Goal: Task Accomplishment & Management: Use online tool/utility

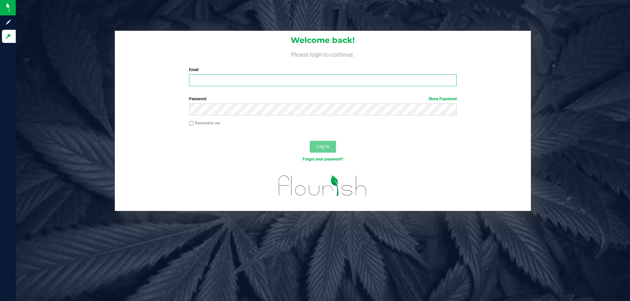
click at [203, 78] on input "Email" at bounding box center [322, 80] width 267 height 12
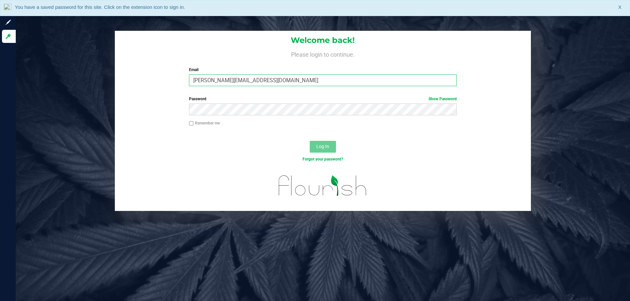
type input "[PERSON_NAME][EMAIL_ADDRESS][DOMAIN_NAME]"
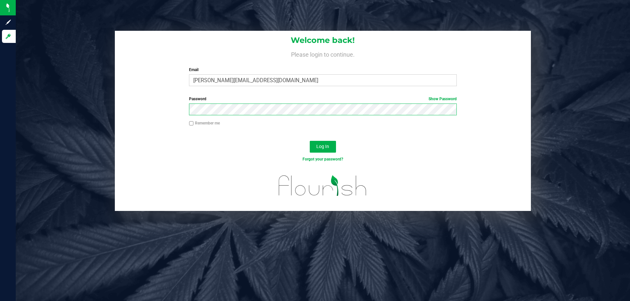
click at [310, 141] on button "Log In" at bounding box center [323, 147] width 26 height 12
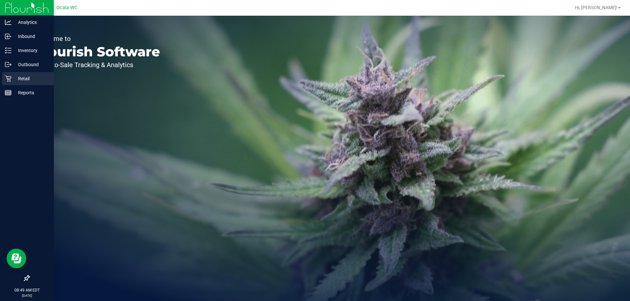
click at [22, 79] on p "Retail" at bounding box center [30, 79] width 39 height 8
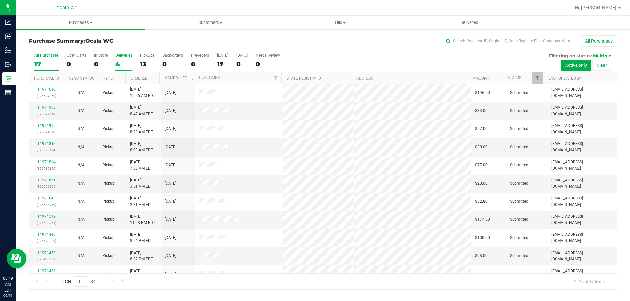
click at [121, 67] on div "4" at bounding box center [123, 64] width 17 height 8
click at [0, 0] on input "Deliveries 4" at bounding box center [0, 0] width 0 height 0
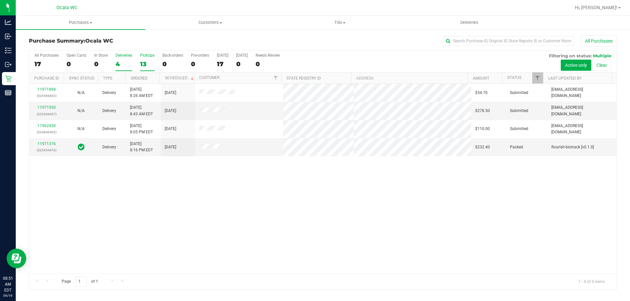
click at [144, 60] on div "13" at bounding box center [147, 64] width 14 height 8
click at [0, 0] on input "PickUps 13" at bounding box center [0, 0] width 0 height 0
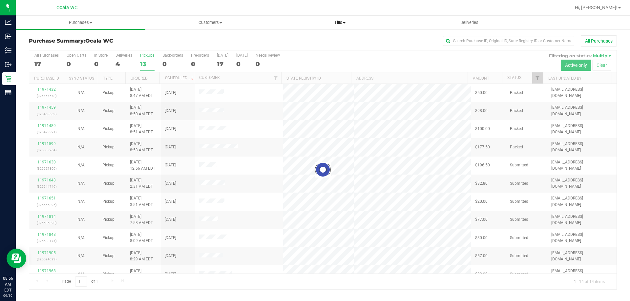
click at [339, 22] on span "Tills" at bounding box center [339, 23] width 129 height 6
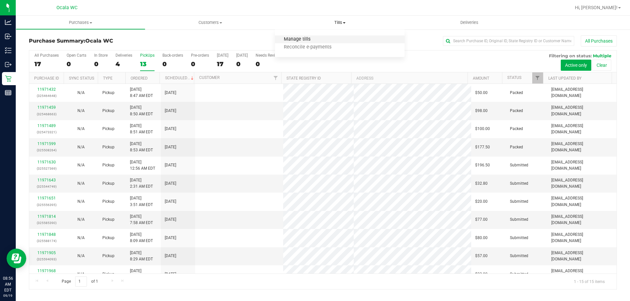
click at [307, 41] on span "Manage tills" at bounding box center [297, 40] width 44 height 6
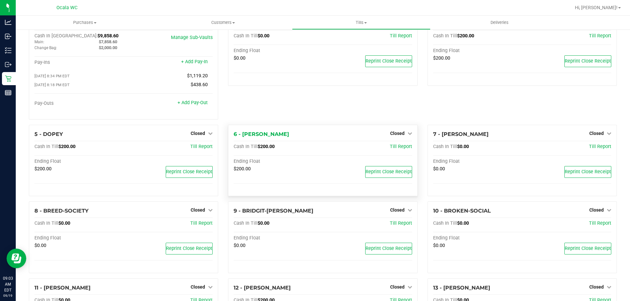
scroll to position [33, 0]
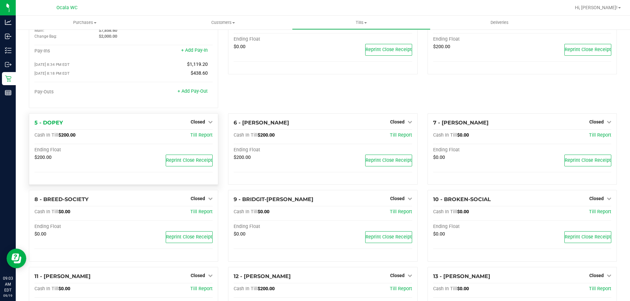
click at [206, 120] on div "Closed" at bounding box center [202, 122] width 22 height 8
click at [198, 123] on span "Closed" at bounding box center [198, 121] width 14 height 5
click at [197, 137] on link "Open Till" at bounding box center [197, 135] width 17 height 5
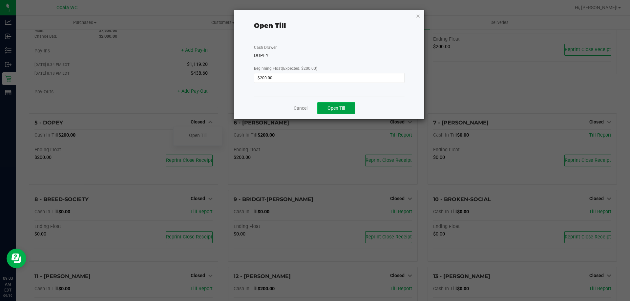
click at [345, 108] on span "Open Till" at bounding box center [335, 108] width 17 height 5
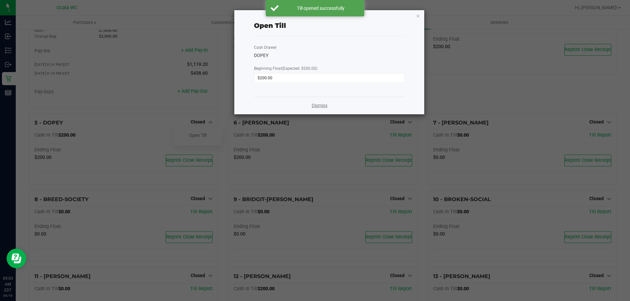
click at [313, 105] on link "Dismiss" at bounding box center [320, 105] width 16 height 7
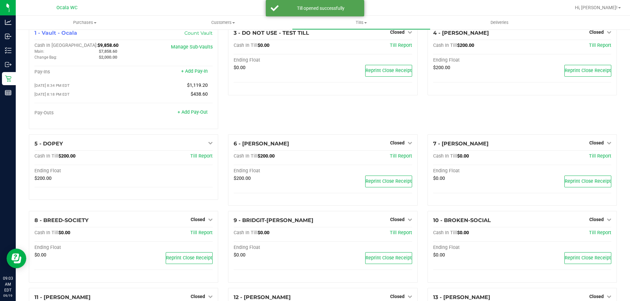
scroll to position [0, 0]
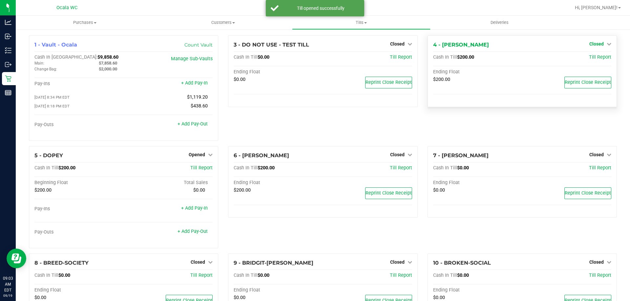
click at [606, 42] on icon at bounding box center [608, 44] width 5 height 5
click at [593, 58] on link "Open Till" at bounding box center [595, 57] width 17 height 5
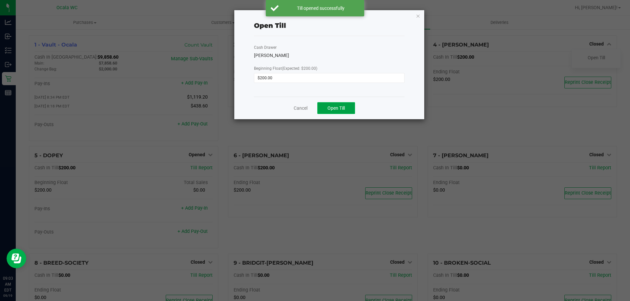
click at [337, 107] on span "Open Till" at bounding box center [335, 108] width 17 height 5
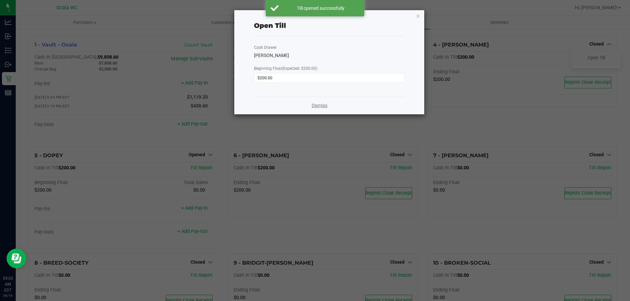
click at [320, 105] on link "Dismiss" at bounding box center [320, 105] width 16 height 7
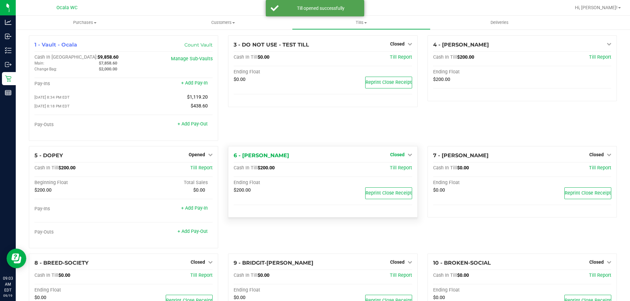
click at [393, 157] on span "Closed" at bounding box center [397, 154] width 14 height 5
click at [391, 169] on link "Open Till" at bounding box center [396, 168] width 17 height 5
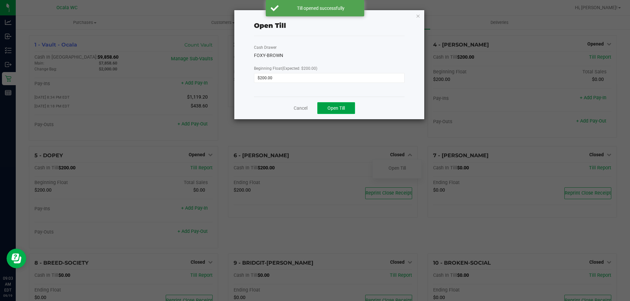
click at [347, 111] on button "Open Till" at bounding box center [336, 108] width 38 height 12
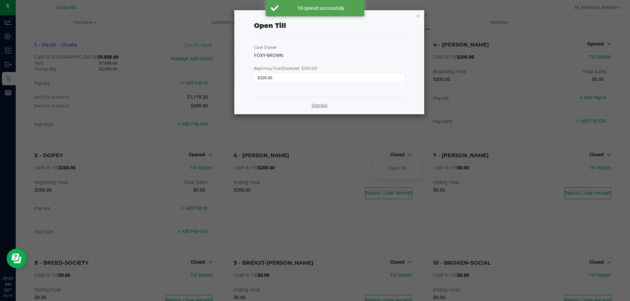
click at [318, 106] on link "Dismiss" at bounding box center [320, 105] width 16 height 7
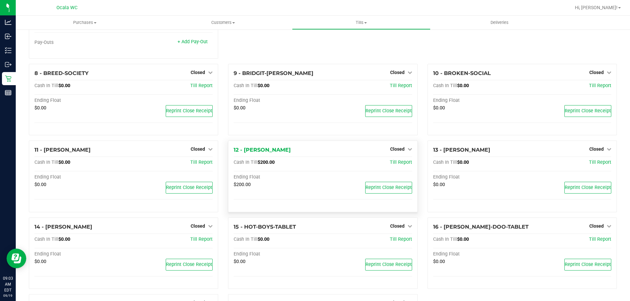
scroll to position [230, 0]
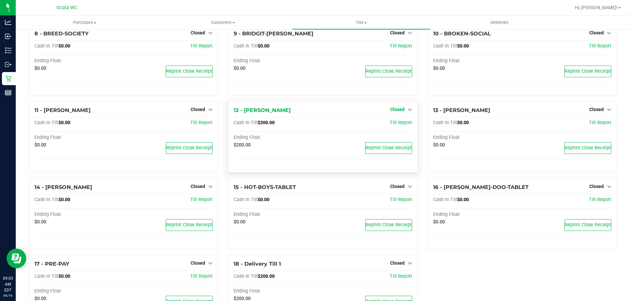
click at [397, 111] on span "Closed" at bounding box center [397, 109] width 14 height 5
click at [392, 124] on link "Open Till" at bounding box center [396, 123] width 17 height 5
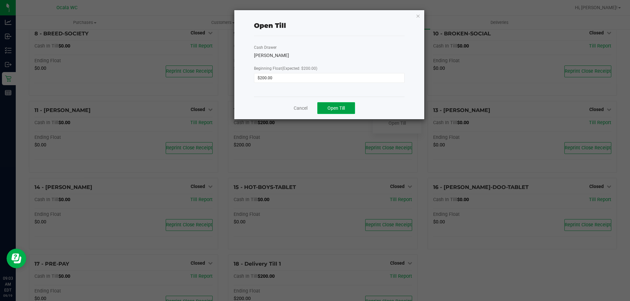
click at [342, 106] on span "Open Till" at bounding box center [335, 108] width 17 height 5
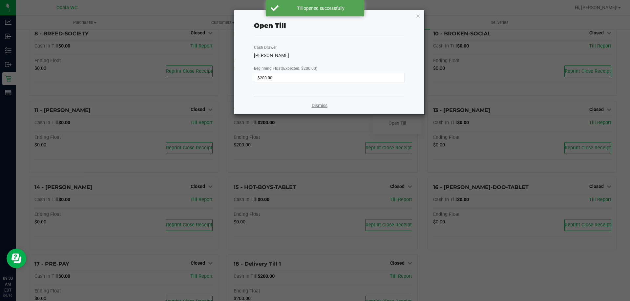
click at [322, 105] on link "Dismiss" at bounding box center [320, 105] width 16 height 7
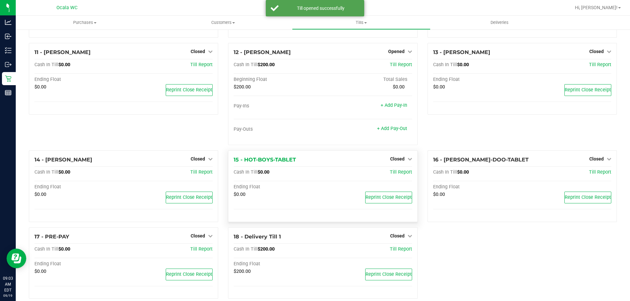
scroll to position [298, 0]
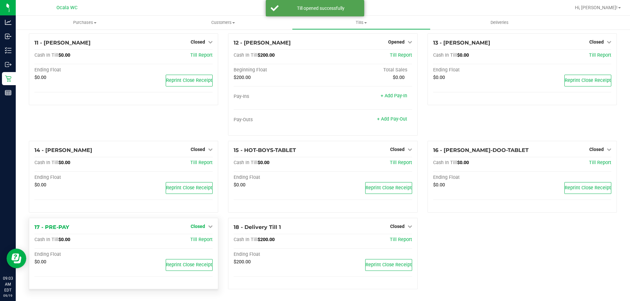
click at [195, 228] on span "Closed" at bounding box center [198, 226] width 14 height 5
click at [198, 238] on link "Open Till" at bounding box center [197, 239] width 17 height 5
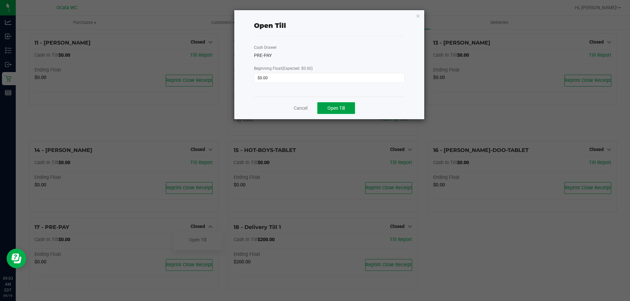
click at [341, 107] on span "Open Till" at bounding box center [335, 108] width 17 height 5
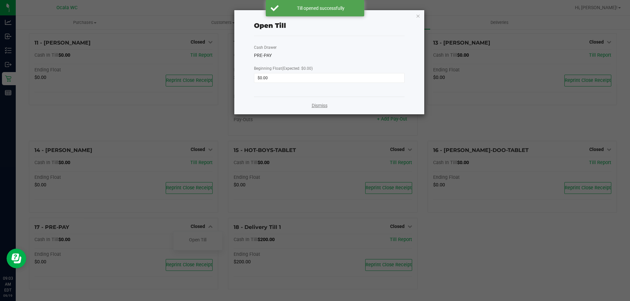
click at [324, 104] on link "Dismiss" at bounding box center [320, 105] width 16 height 7
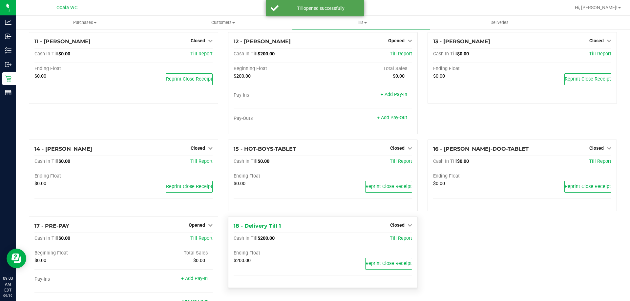
click at [399, 229] on div "Closed" at bounding box center [401, 225] width 22 height 8
click at [398, 227] on span "Closed" at bounding box center [397, 225] width 14 height 5
click at [399, 241] on link "Open Till" at bounding box center [396, 238] width 17 height 5
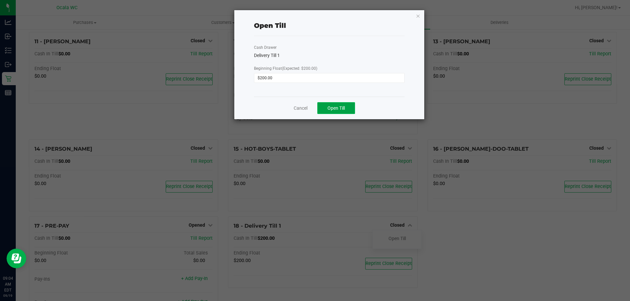
click at [335, 109] on span "Open Till" at bounding box center [335, 108] width 17 height 5
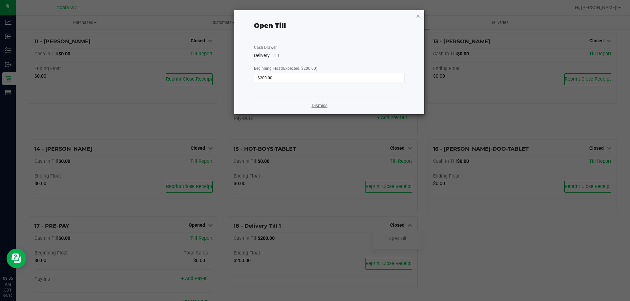
click at [319, 107] on link "Dismiss" at bounding box center [320, 105] width 16 height 7
